Goal: Find specific page/section: Find specific page/section

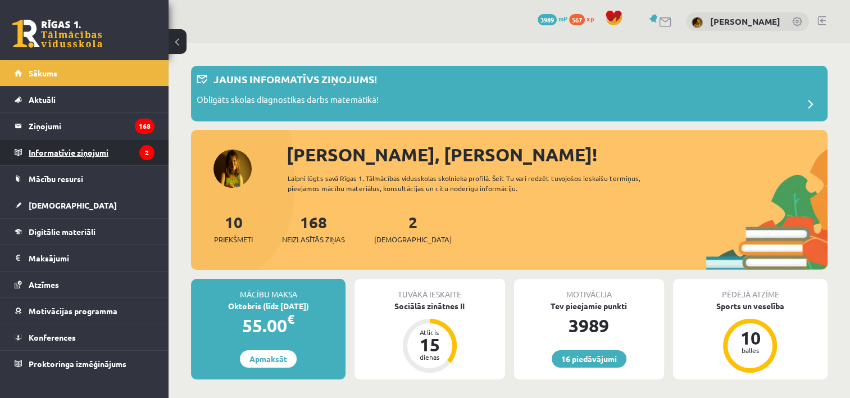
click at [63, 146] on legend "Informatīvie ziņojumi 2" at bounding box center [92, 152] width 126 height 26
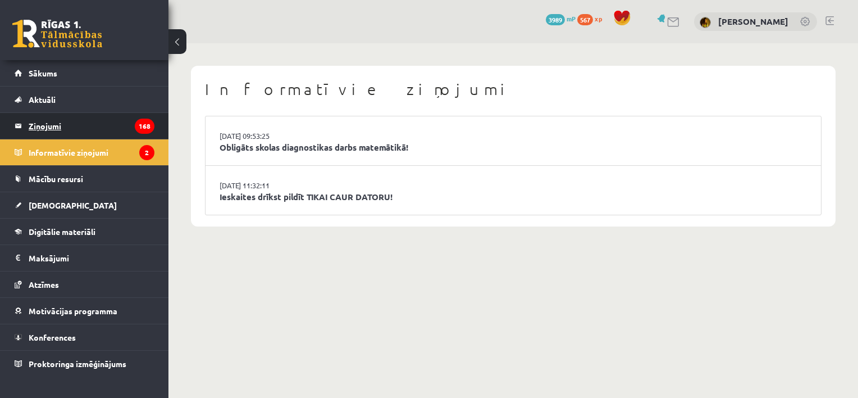
click at [92, 126] on legend "Ziņojumi 168" at bounding box center [92, 126] width 126 height 26
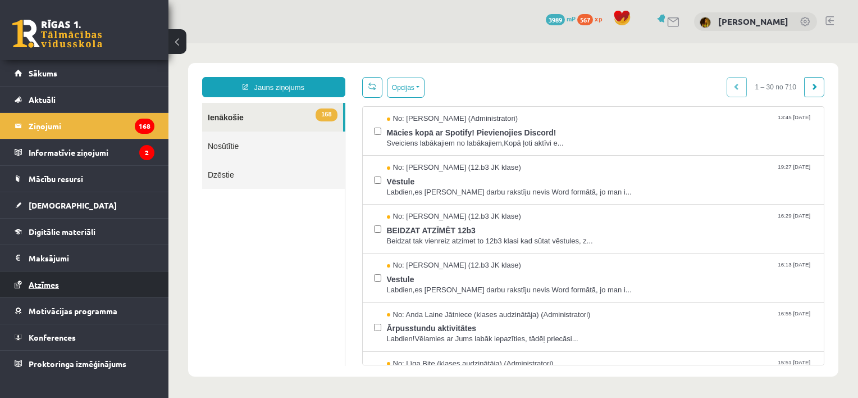
click at [49, 278] on link "Atzīmes" at bounding box center [85, 284] width 140 height 26
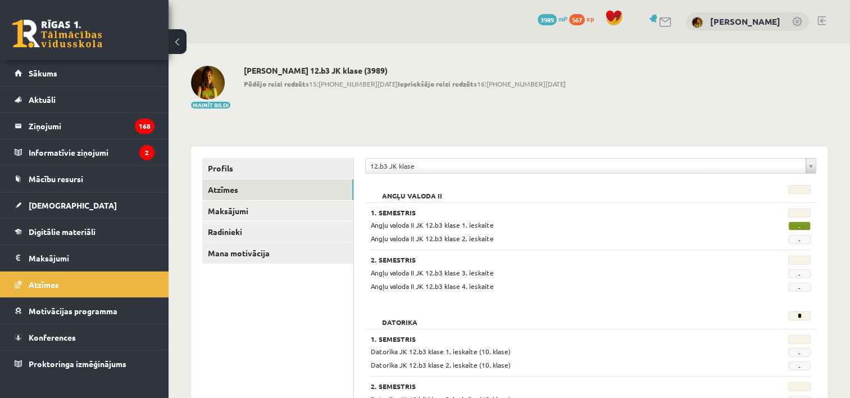
click at [820, 21] on link at bounding box center [821, 20] width 8 height 9
